Goal: Task Accomplishment & Management: Use online tool/utility

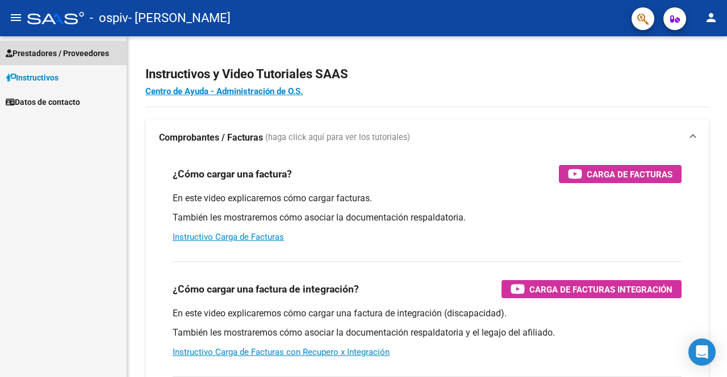
click at [45, 48] on span "Prestadores / Proveedores" at bounding box center [57, 53] width 103 height 12
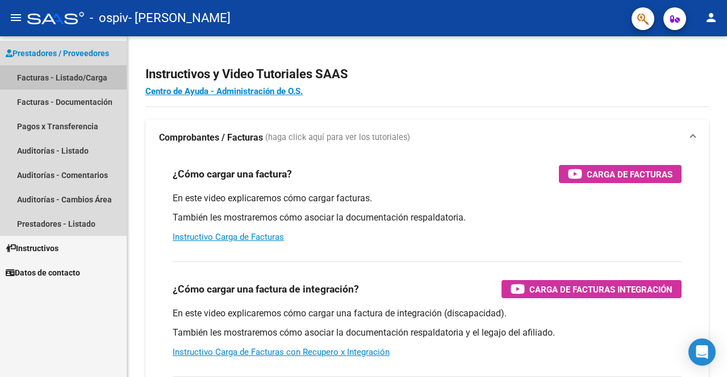
click at [81, 76] on link "Facturas - Listado/Carga" at bounding box center [63, 77] width 127 height 24
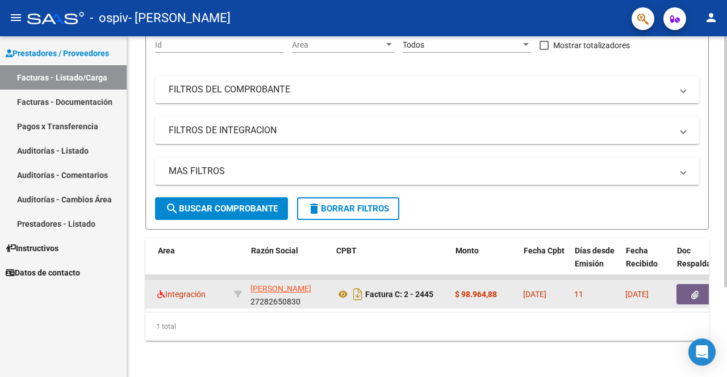
scroll to position [0, 213]
click at [685, 284] on button "button" at bounding box center [695, 294] width 36 height 20
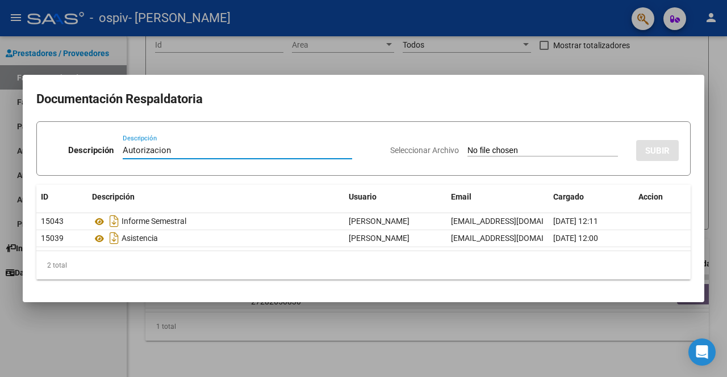
type input "Autorizacion"
click at [500, 150] on input "Seleccionar Archivo" at bounding box center [542, 151] width 150 height 11
type input "C:\fakepath\BENITEZSOFIA TO 2025.pdf"
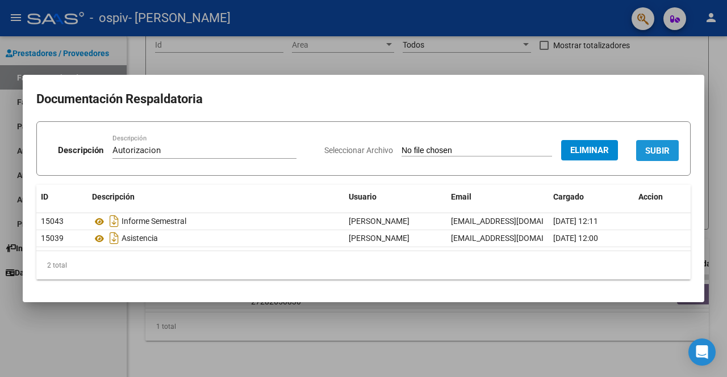
click at [650, 152] on span "SUBIR" at bounding box center [657, 151] width 24 height 10
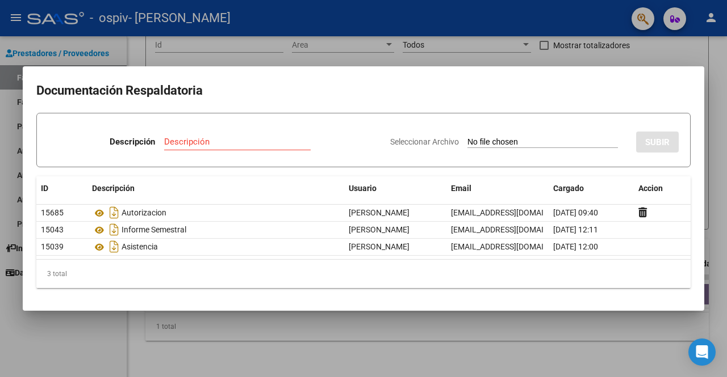
click at [367, 326] on div at bounding box center [363, 188] width 727 height 377
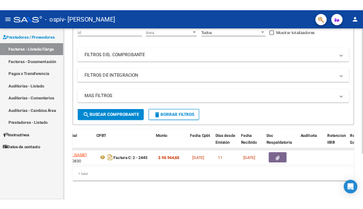
scroll to position [0, 356]
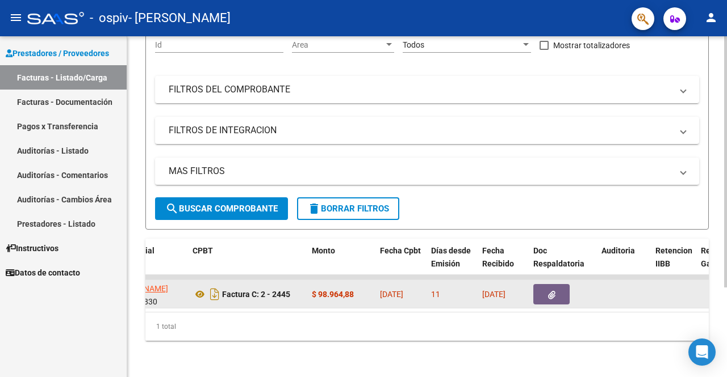
click at [550, 291] on icon "button" at bounding box center [551, 295] width 7 height 9
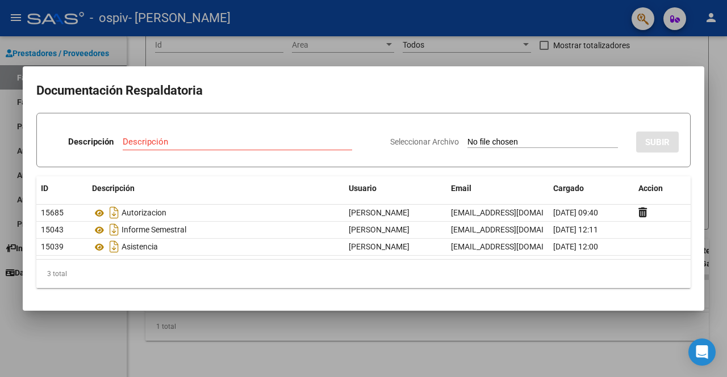
click at [514, 346] on div at bounding box center [363, 188] width 727 height 377
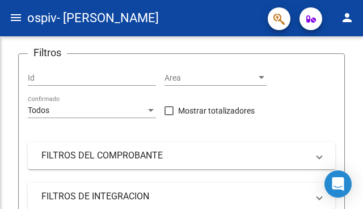
scroll to position [162, 0]
